Goal: Navigation & Orientation: Find specific page/section

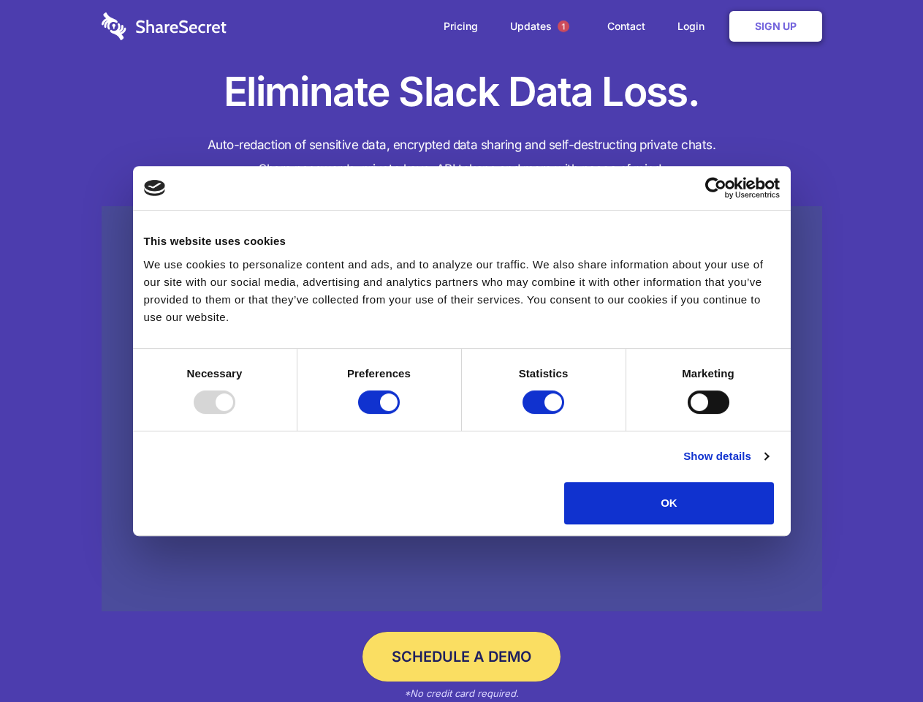
click at [235, 414] on div at bounding box center [215, 401] width 42 height 23
click at [400, 414] on input "Preferences" at bounding box center [379, 401] width 42 height 23
checkbox input "false"
click at [545, 414] on input "Statistics" at bounding box center [544, 401] width 42 height 23
checkbox input "false"
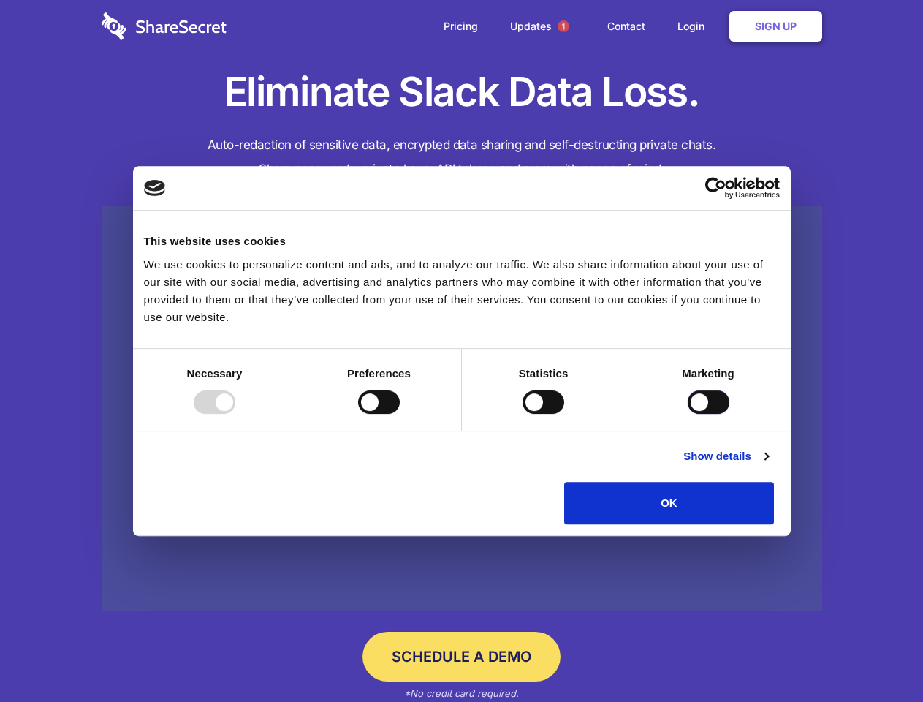
click at [688, 414] on input "Marketing" at bounding box center [709, 401] width 42 height 23
checkbox input "true"
click at [768, 465] on link "Show details" at bounding box center [726, 456] width 85 height 18
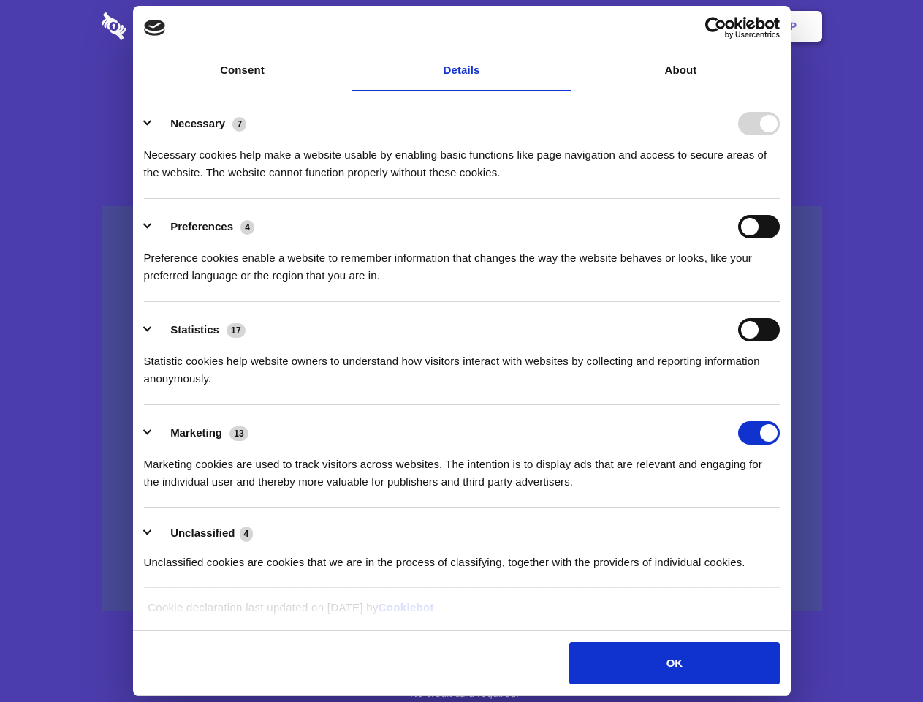
click at [780, 199] on li "Necessary 7 Necessary cookies help make a website usable by enabling basic func…" at bounding box center [462, 147] width 636 height 103
click at [563, 26] on span "1" at bounding box center [564, 26] width 12 height 12
